Goal: Task Accomplishment & Management: Use online tool/utility

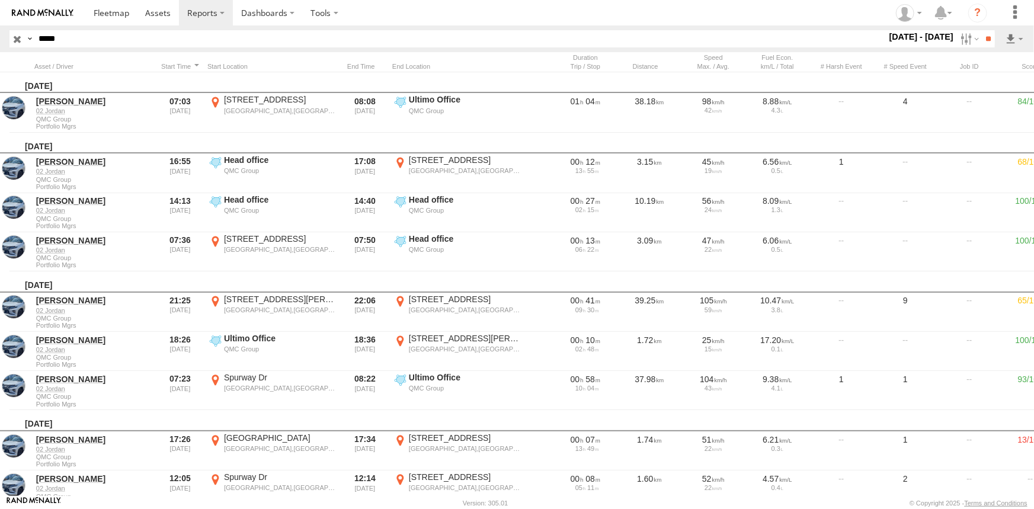
click at [18, 39] on input "button" at bounding box center [16, 38] width 15 height 17
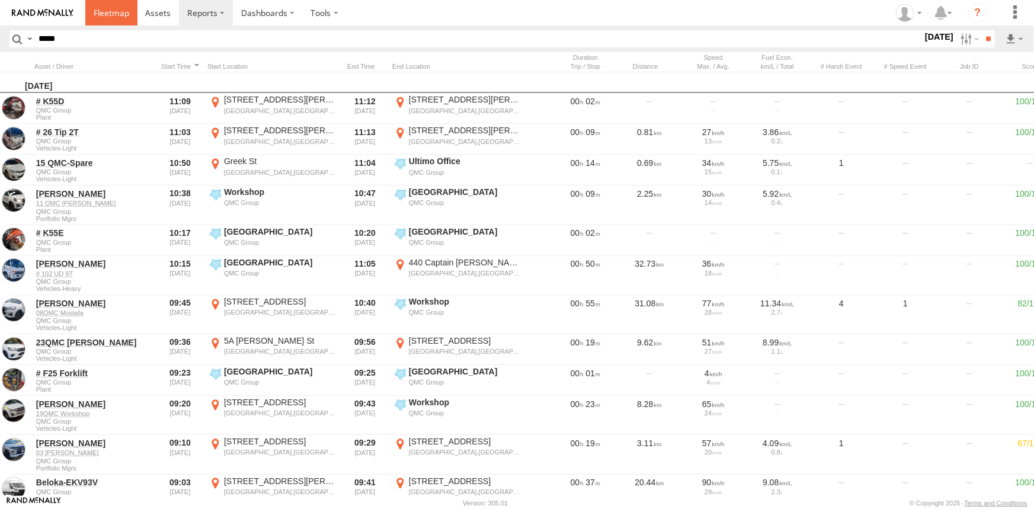
click at [115, 11] on span at bounding box center [112, 12] width 36 height 11
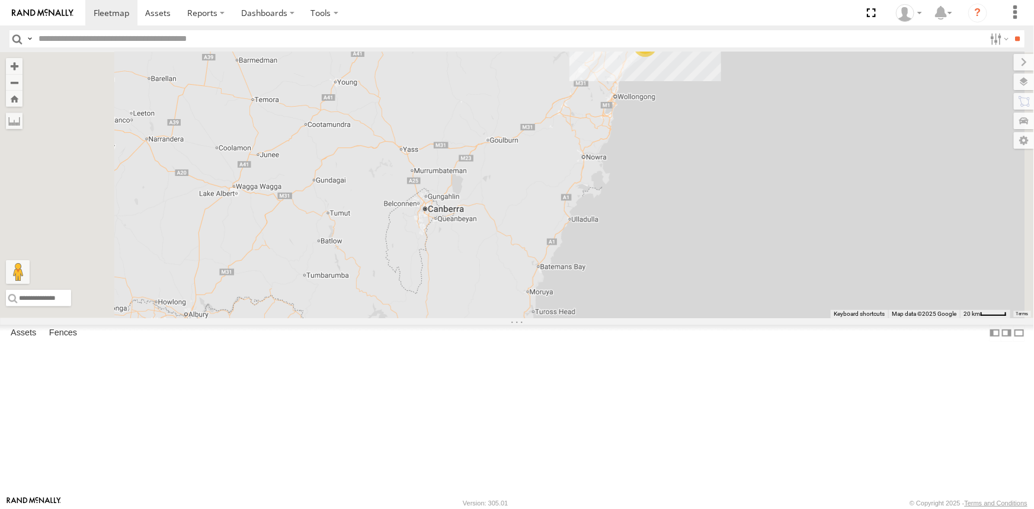
drag, startPoint x: 105, startPoint y: 41, endPoint x: 111, endPoint y: 40, distance: 6.0
click at [105, 41] on input "text" at bounding box center [509, 38] width 951 height 17
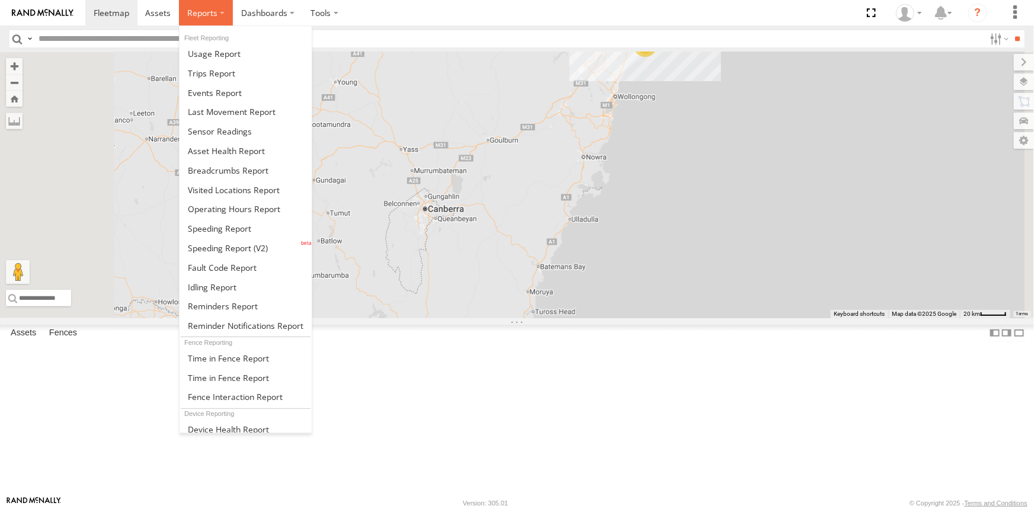
click at [188, 9] on span at bounding box center [202, 12] width 30 height 11
click at [196, 74] on span at bounding box center [211, 73] width 47 height 11
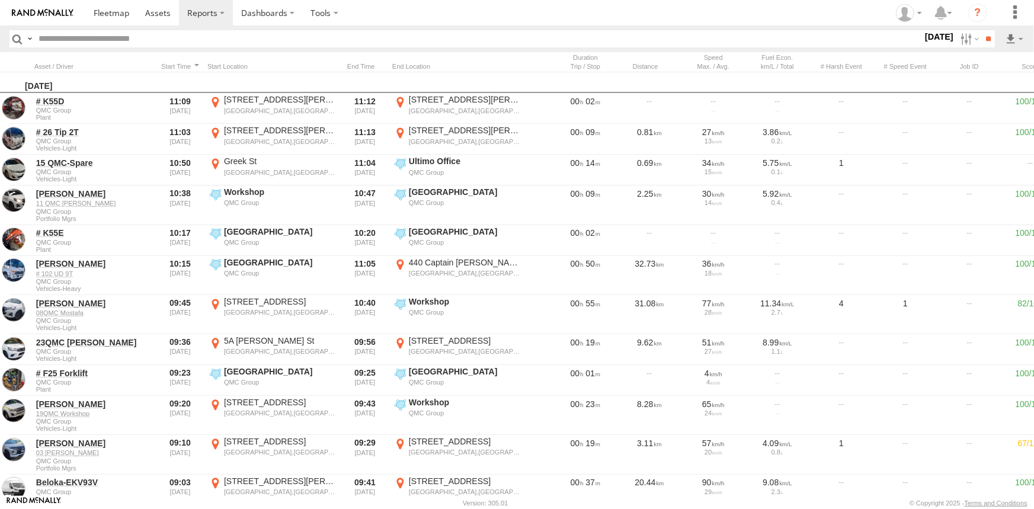
click at [26, 37] on label at bounding box center [29, 38] width 9 height 17
drag, startPoint x: 43, startPoint y: 77, endPoint x: 55, endPoint y: 74, distance: 11.6
click at [0, 0] on span "Registration" at bounding box center [0, 0] width 0 height 0
click at [127, 36] on input "text" at bounding box center [478, 38] width 889 height 17
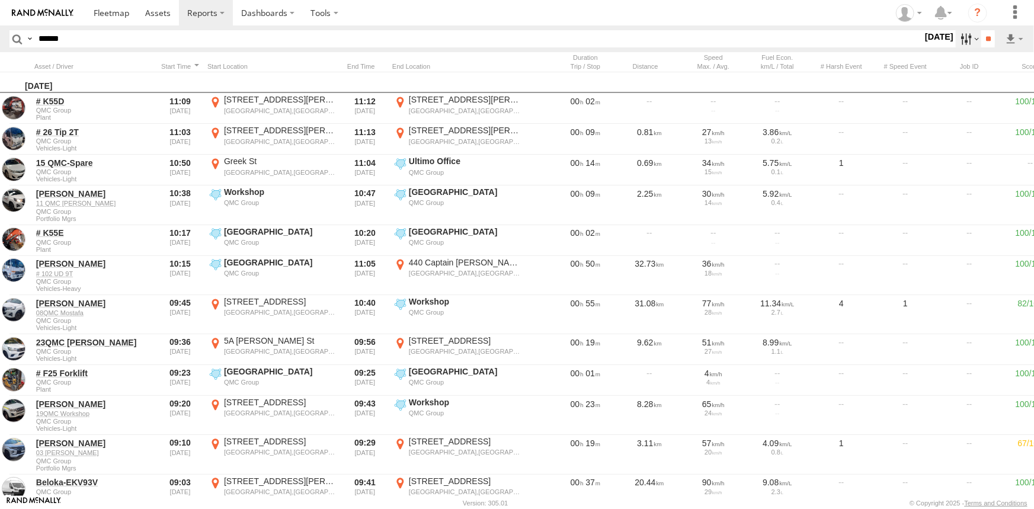
type input "******"
click at [960, 34] on label at bounding box center [968, 38] width 25 height 17
click at [0, 0] on label at bounding box center [0, 0] width 0 height 0
click at [991, 36] on input "**" at bounding box center [988, 38] width 14 height 17
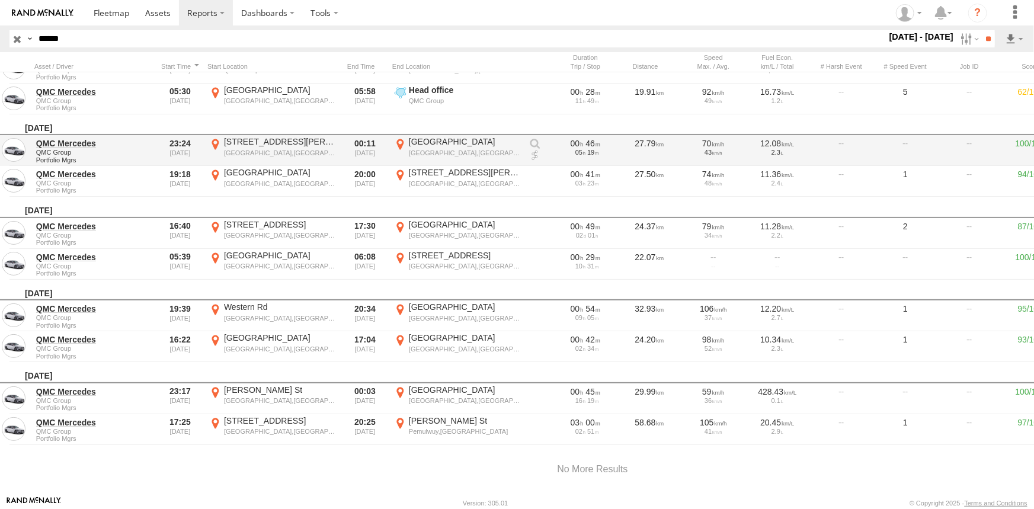
scroll to position [144, 0]
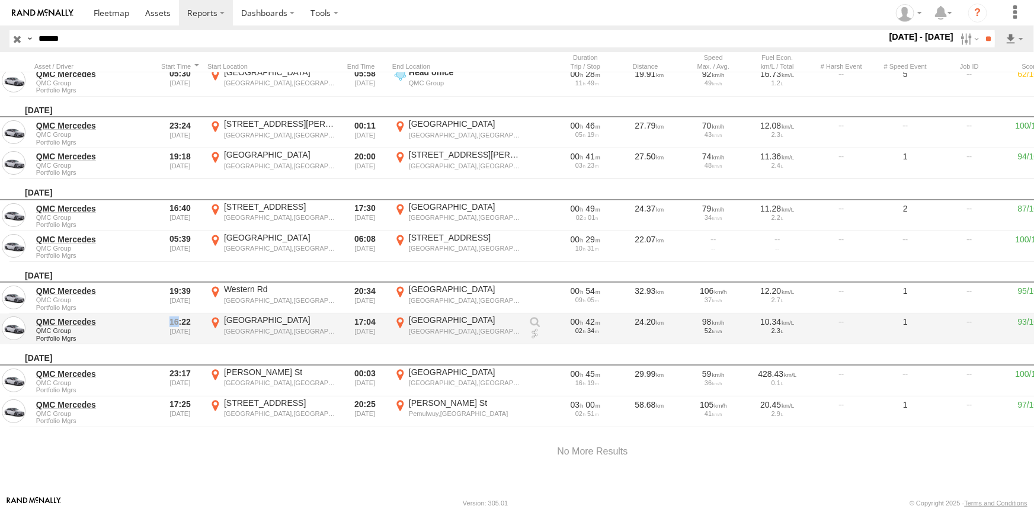
drag, startPoint x: 180, startPoint y: 319, endPoint x: 166, endPoint y: 316, distance: 13.8
click at [166, 316] on div "16:22 07/08/2025" at bounding box center [180, 329] width 45 height 28
drag, startPoint x: 192, startPoint y: 319, endPoint x: 169, endPoint y: 319, distance: 23.1
click at [169, 319] on div "16:22 07/08/2025" at bounding box center [180, 329] width 45 height 28
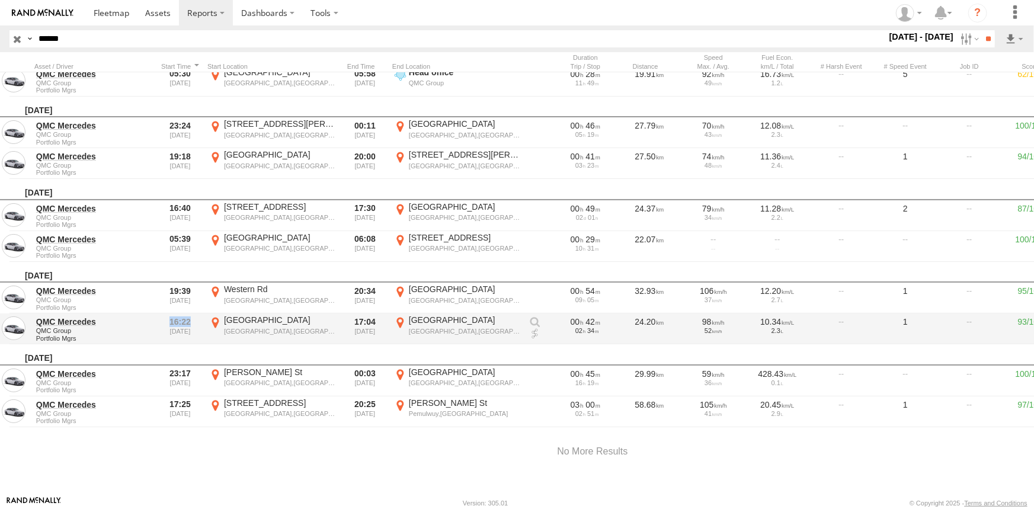
click at [169, 319] on div "16:22 07/08/2025" at bounding box center [180, 329] width 45 height 28
drag, startPoint x: 199, startPoint y: 319, endPoint x: 169, endPoint y: 316, distance: 29.8
click at [169, 316] on div "16:22 07/08/2025" at bounding box center [180, 329] width 45 height 28
drag, startPoint x: 192, startPoint y: 319, endPoint x: 166, endPoint y: 317, distance: 26.1
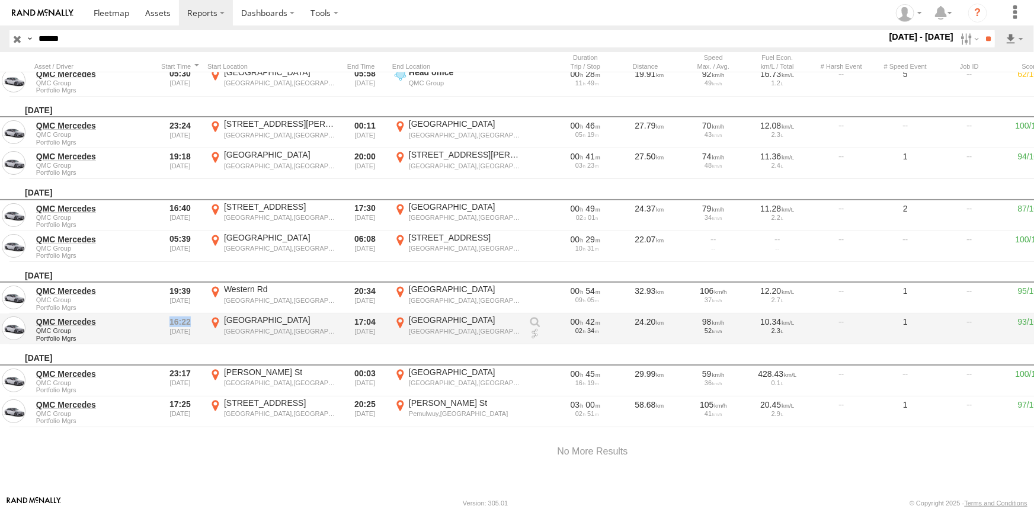
click at [166, 317] on div "16:22 07/08/2025" at bounding box center [180, 329] width 45 height 28
click at [216, 320] on label "Sydney Sydney,NSW -33.61971 150.94403" at bounding box center [272, 329] width 130 height 28
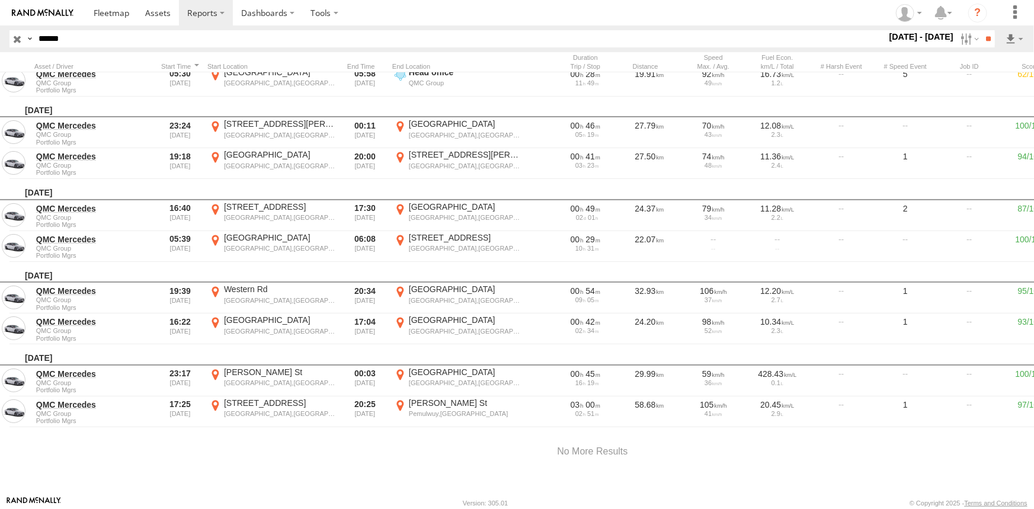
click at [0, 0] on div "Location Details ×" at bounding box center [0, 0] width 0 height 0
click at [0, 0] on label "×" at bounding box center [0, 0] width 0 height 0
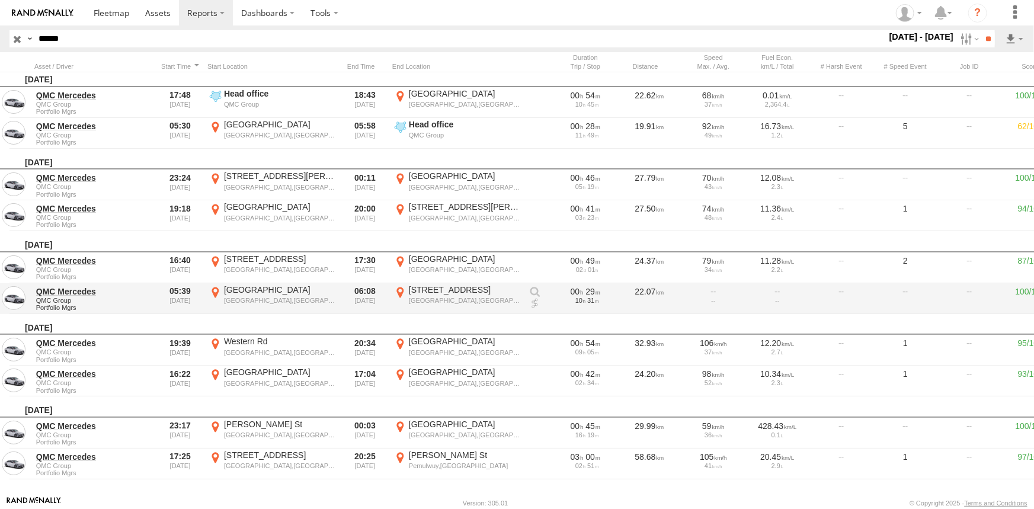
scroll to position [107, 0]
